Goal: Task Accomplishment & Management: Manage account settings

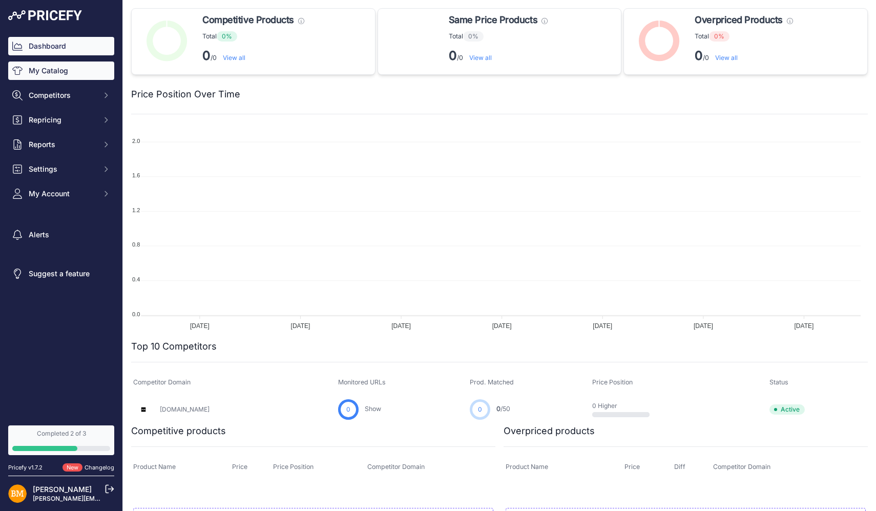
click at [56, 75] on link "My Catalog" at bounding box center [61, 70] width 106 height 18
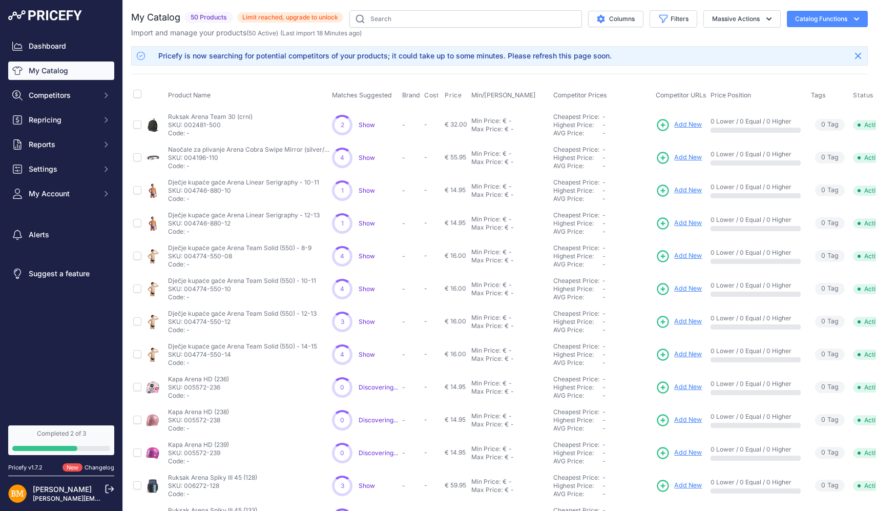
click at [370, 123] on span "Show" at bounding box center [366, 125] width 16 height 8
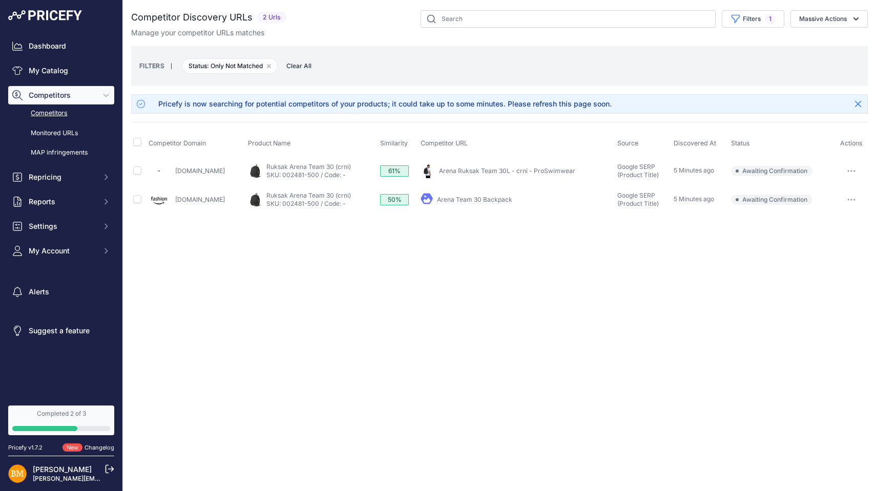
click at [449, 171] on link "Arena Ruksak Team 30L - crni - ProSwimwear" at bounding box center [507, 171] width 136 height 8
click at [854, 171] on icon "button" at bounding box center [854, 171] width 1 height 1
click at [826, 192] on button "Confirm match" at bounding box center [823, 192] width 84 height 16
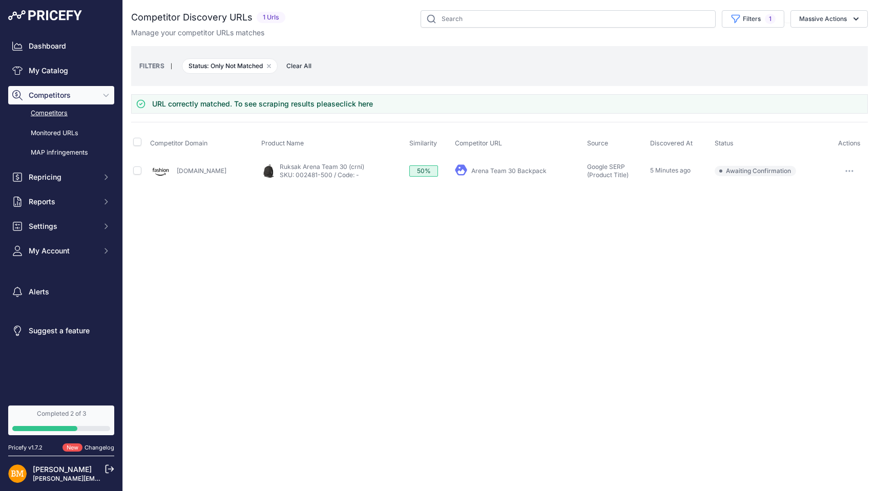
click at [497, 170] on link "Arena Team 30 Backpack" at bounding box center [508, 171] width 75 height 8
click at [852, 167] on button "button" at bounding box center [849, 171] width 20 height 14
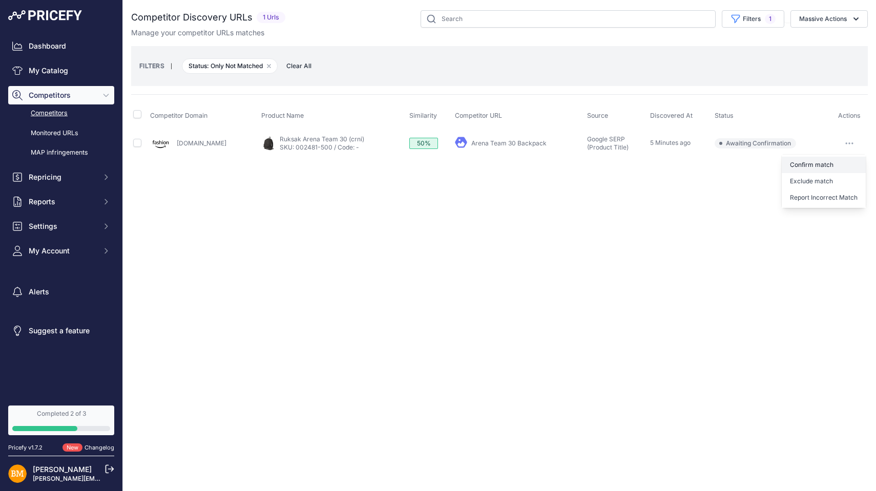
click at [822, 164] on button "Confirm match" at bounding box center [823, 165] width 84 height 16
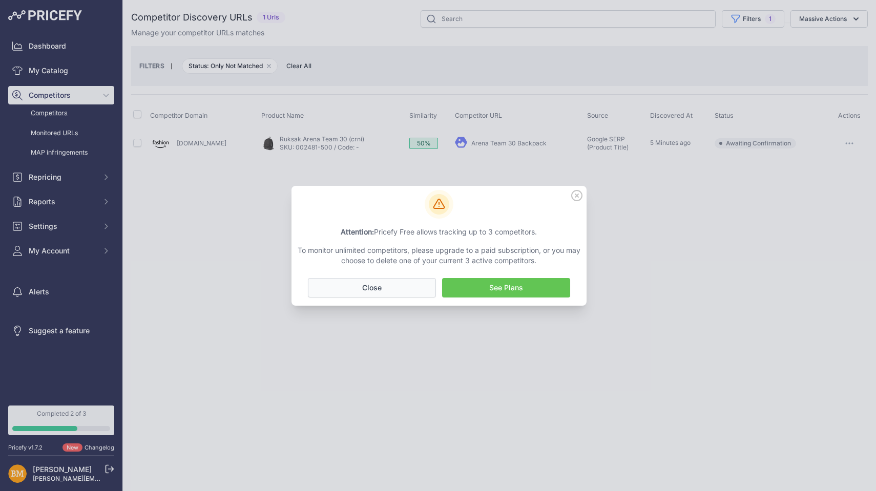
click at [418, 286] on button "No Close" at bounding box center [372, 287] width 128 height 19
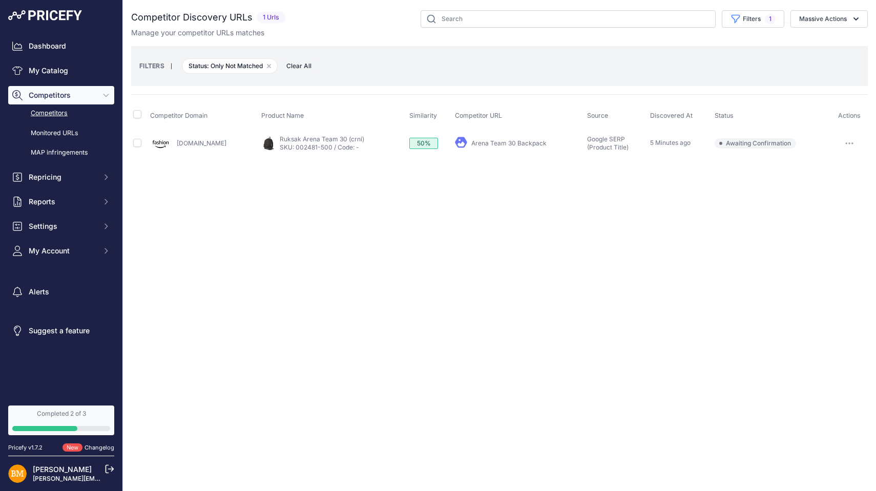
click at [62, 111] on link "Competitors" at bounding box center [61, 113] width 106 height 18
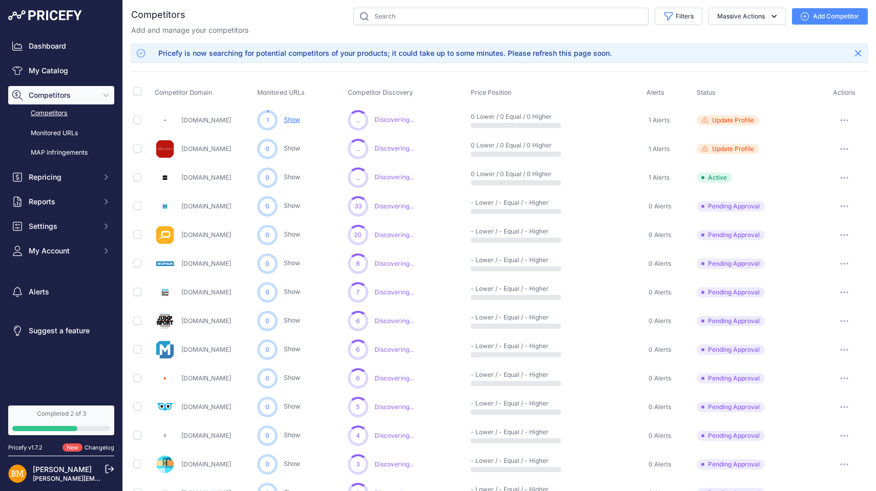
scroll to position [1, 0]
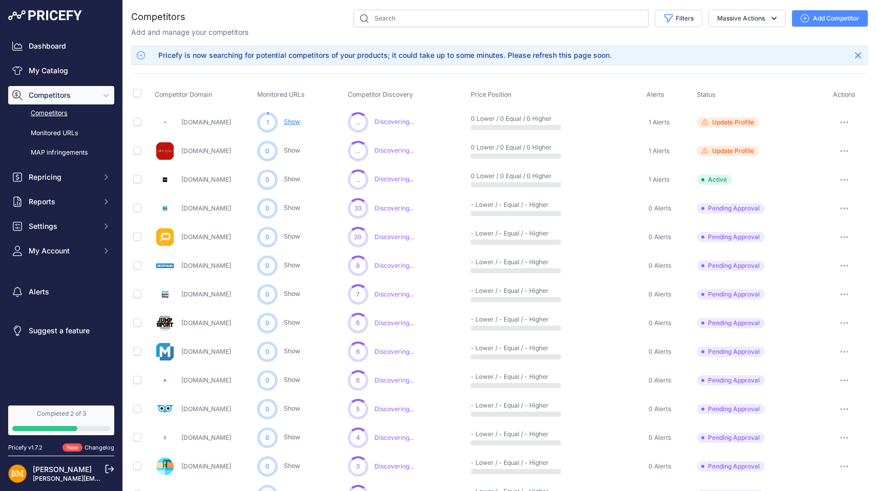
click at [138, 179] on input "checkbox" at bounding box center [137, 179] width 8 height 8
checkbox input "true"
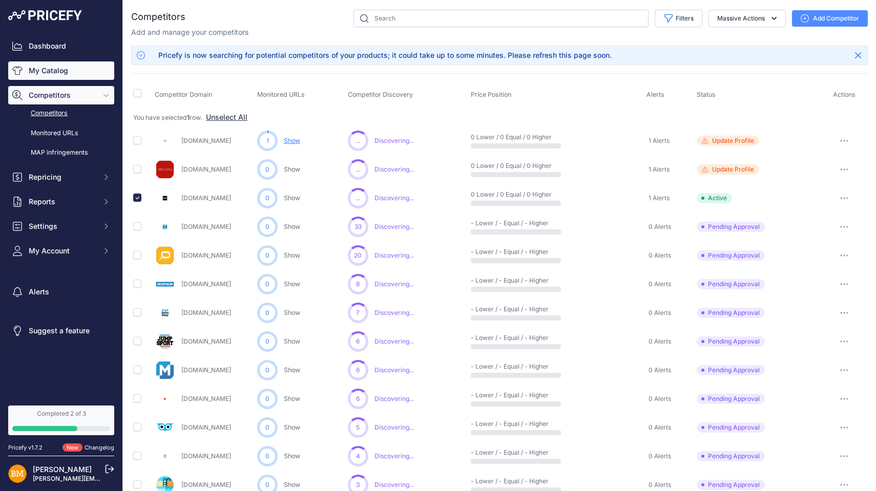
click at [55, 70] on link "My Catalog" at bounding box center [61, 70] width 106 height 18
click at [71, 71] on link "My Catalog" at bounding box center [61, 70] width 106 height 18
